Goal: Information Seeking & Learning: Learn about a topic

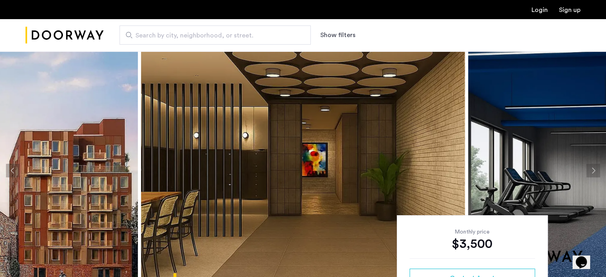
click at [592, 166] on button "Next apartment" at bounding box center [594, 171] width 14 height 14
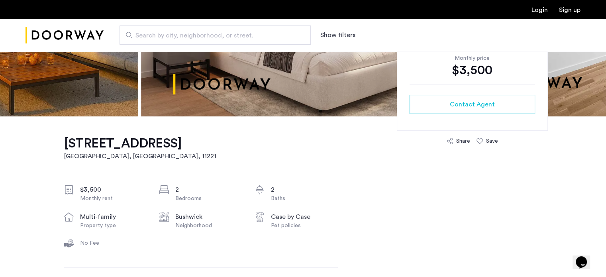
scroll to position [174, 0]
drag, startPoint x: 56, startPoint y: 142, endPoint x: 187, endPoint y: 140, distance: 131.1
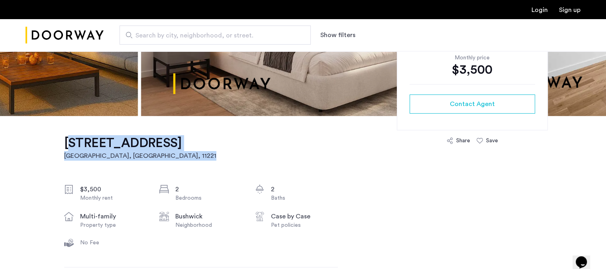
drag, startPoint x: 244, startPoint y: 140, endPoint x: 60, endPoint y: 140, distance: 183.7
copy link "962 Bushwick Avenue, Unit 4D Brooklyn, NY , 11221"
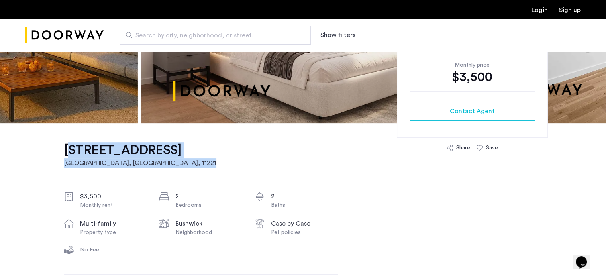
scroll to position [169, 0]
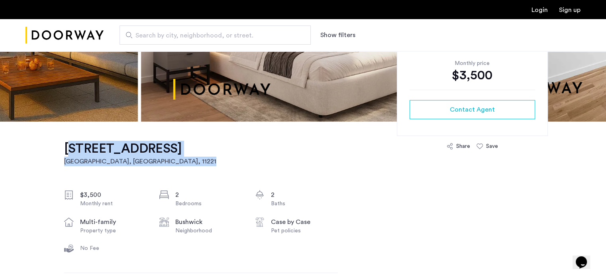
click at [150, 161] on h2 "Brooklyn, NY , 11221" at bounding box center [140, 162] width 152 height 10
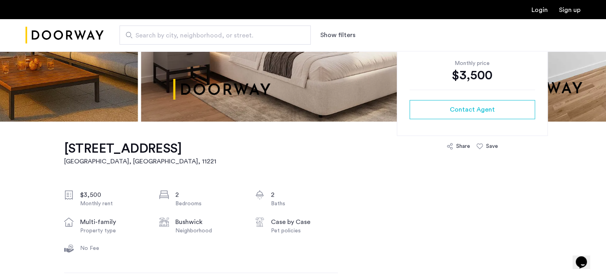
drag, startPoint x: 27, startPoint y: 156, endPoint x: 187, endPoint y: 147, distance: 160.1
copy h1 "962 Bushwick Avenue"
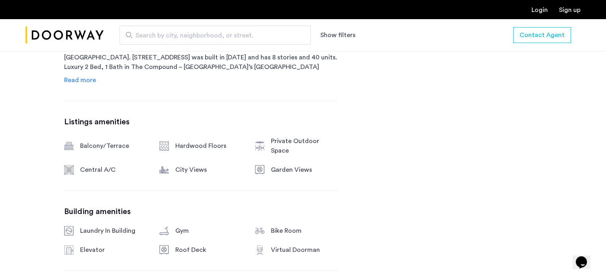
scroll to position [431, 0]
click at [85, 74] on div "Description 962 Bushwick Avenue is a rental building located in Brooklyn, NY. 9…" at bounding box center [201, 56] width 274 height 58
click at [81, 83] on link "Read more" at bounding box center [80, 80] width 32 height 10
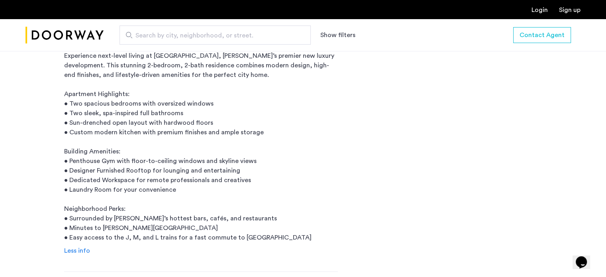
scroll to position [461, 0]
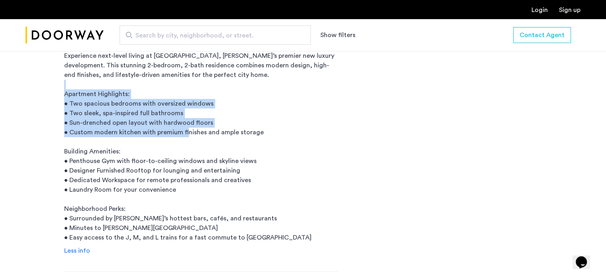
drag, startPoint x: 66, startPoint y: 102, endPoint x: 259, endPoint y: 130, distance: 194.9
click at [259, 130] on p "[STREET_ADDRESS] is a rental building located in [GEOGRAPHIC_DATA], [GEOGRAPHIC…" at bounding box center [201, 128] width 274 height 230
copy p "Two spacious bedrooms with oversized windows • Two sleek, spa-inspired full bat…"
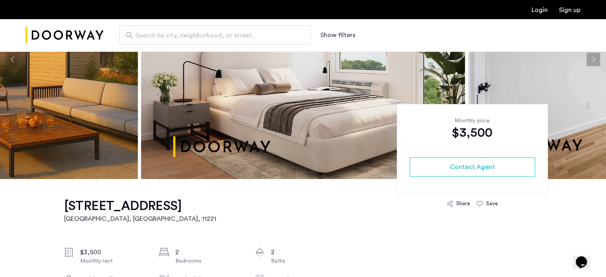
scroll to position [109, 0]
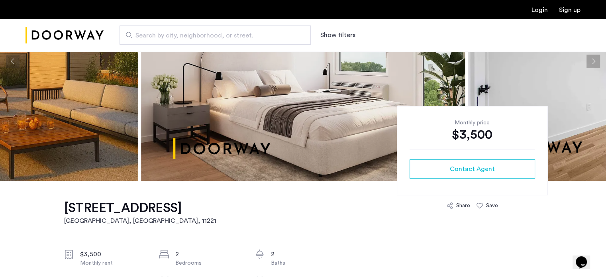
drag, startPoint x: 59, startPoint y: 210, endPoint x: 184, endPoint y: 208, distance: 125.2
copy h1 "962 Bushwick Avenue"
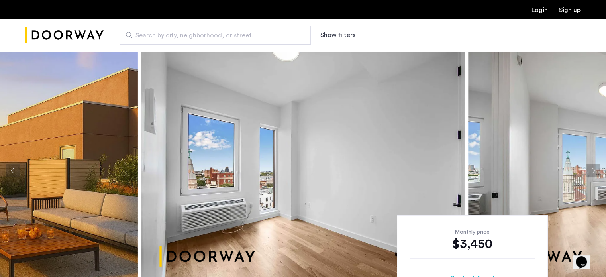
click at [594, 176] on button "Next apartment" at bounding box center [594, 171] width 14 height 14
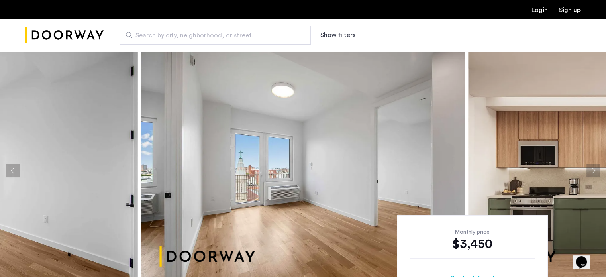
click at [594, 176] on button "Next apartment" at bounding box center [594, 171] width 14 height 14
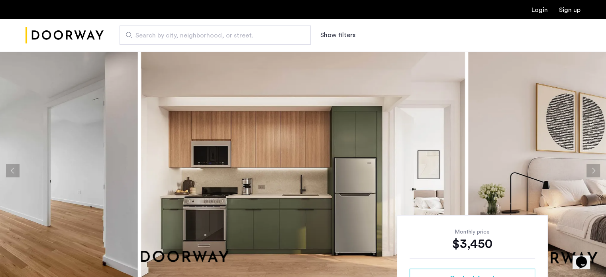
click at [594, 176] on button "Next apartment" at bounding box center [594, 171] width 14 height 14
click at [593, 176] on button "Next apartment" at bounding box center [594, 171] width 14 height 14
click at [591, 176] on button "Next apartment" at bounding box center [594, 171] width 14 height 14
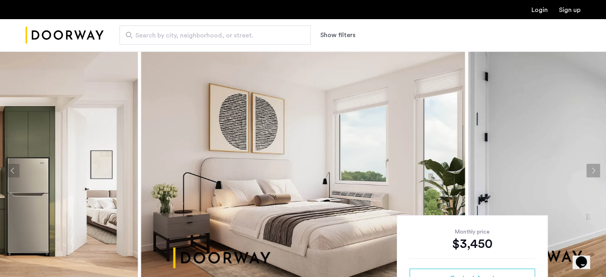
click at [590, 175] on button "Next apartment" at bounding box center [594, 171] width 14 height 14
click at [589, 175] on button "Next apartment" at bounding box center [594, 171] width 14 height 14
click at [588, 175] on button "Next apartment" at bounding box center [594, 171] width 14 height 14
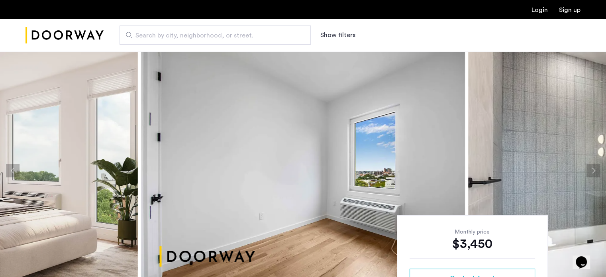
click at [588, 175] on button "Next apartment" at bounding box center [594, 171] width 14 height 14
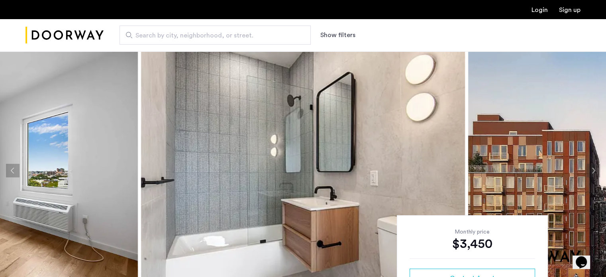
click at [588, 175] on button "Next apartment" at bounding box center [594, 171] width 14 height 14
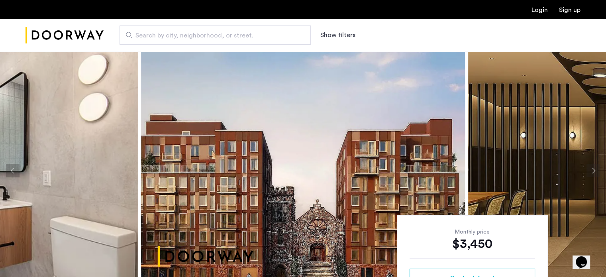
click at [588, 175] on button "Next apartment" at bounding box center [594, 171] width 14 height 14
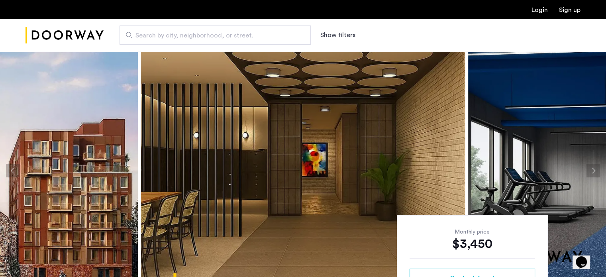
click at [588, 175] on button "Next apartment" at bounding box center [594, 171] width 14 height 14
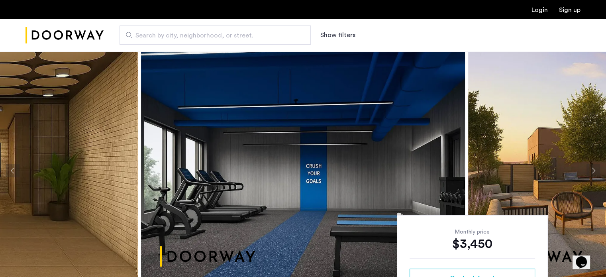
click at [588, 175] on button "Next apartment" at bounding box center [594, 171] width 14 height 14
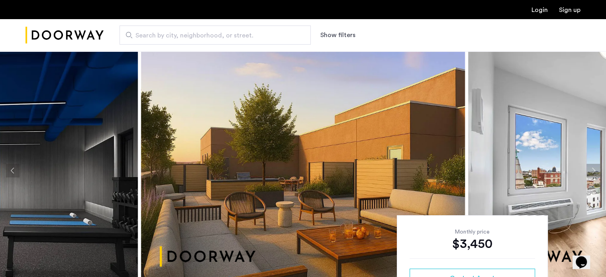
click at [588, 175] on button "Next apartment" at bounding box center [594, 171] width 14 height 14
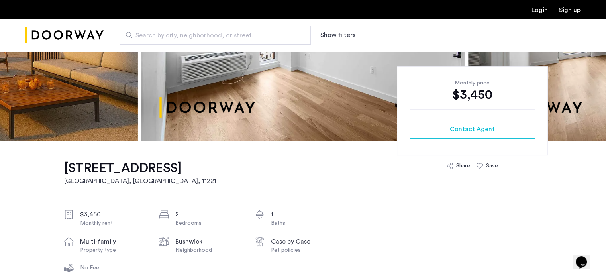
scroll to position [149, 0]
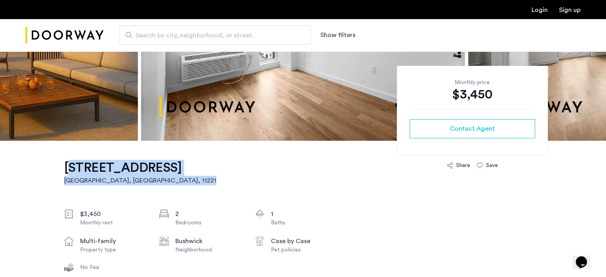
drag, startPoint x: 57, startPoint y: 167, endPoint x: 124, endPoint y: 183, distance: 69.4
copy link "[STREET_ADDRESS]"
